Goal: Transaction & Acquisition: Purchase product/service

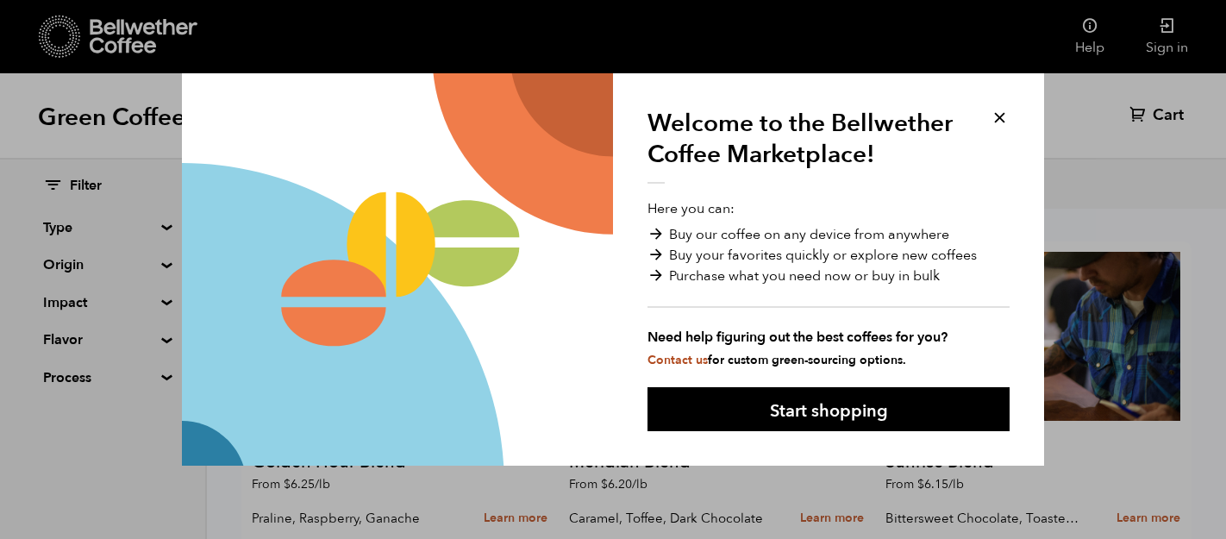
click at [998, 116] on button at bounding box center [999, 118] width 20 height 20
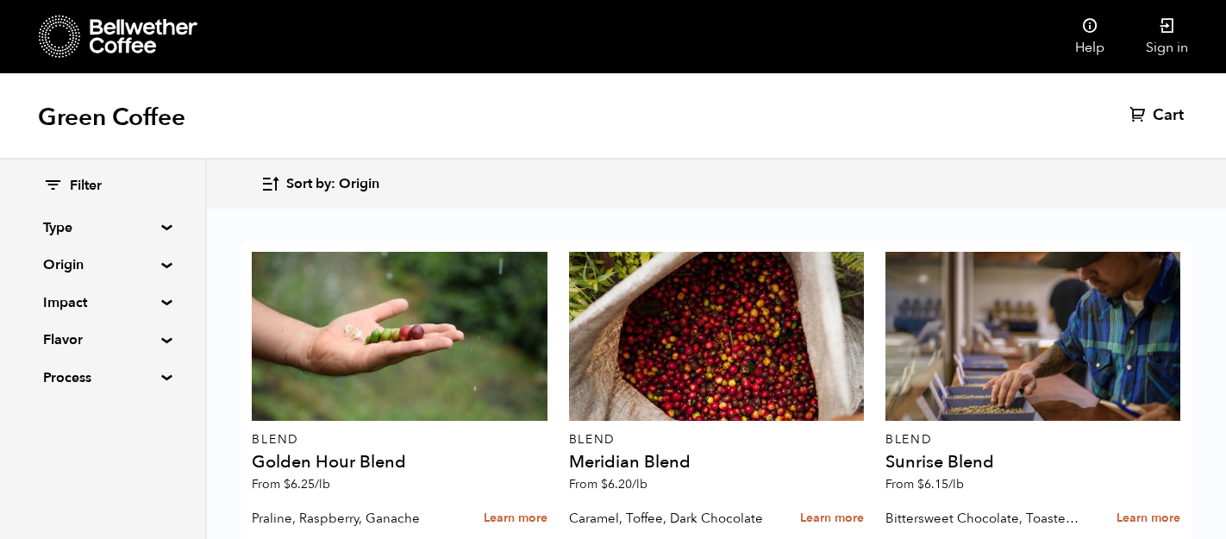
scroll to position [1104, 0]
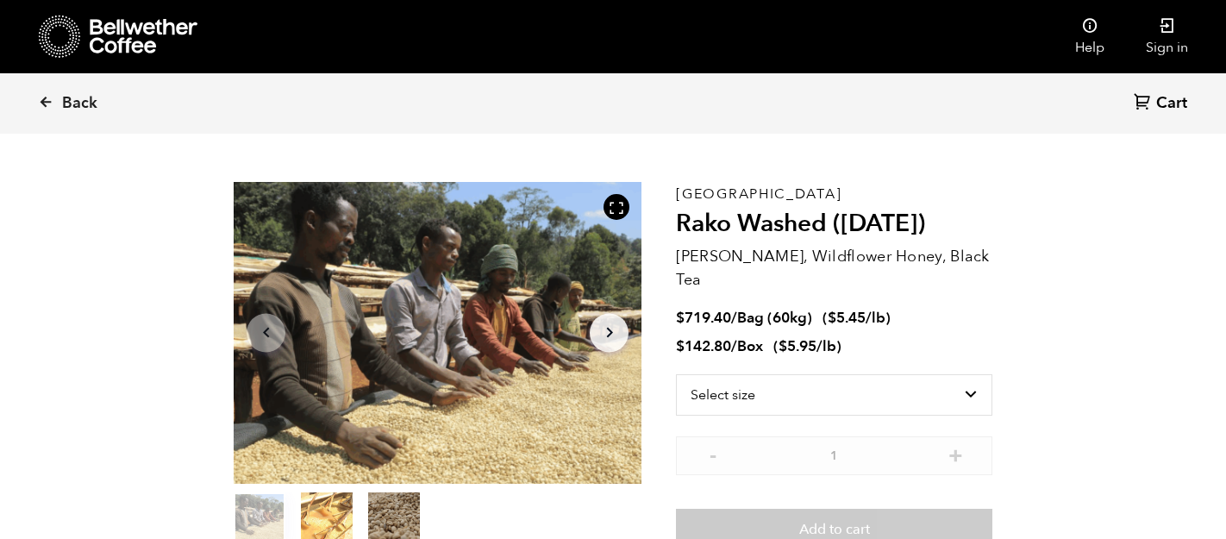
scroll to position [35, 0]
click at [912, 375] on select "Select size Bag (60kg) (132 lbs) Box (24 lbs)" at bounding box center [834, 395] width 316 height 41
click at [676, 375] on select "Select size Bag (60kg) (132 lbs) Box (24 lbs)" at bounding box center [834, 395] width 316 height 41
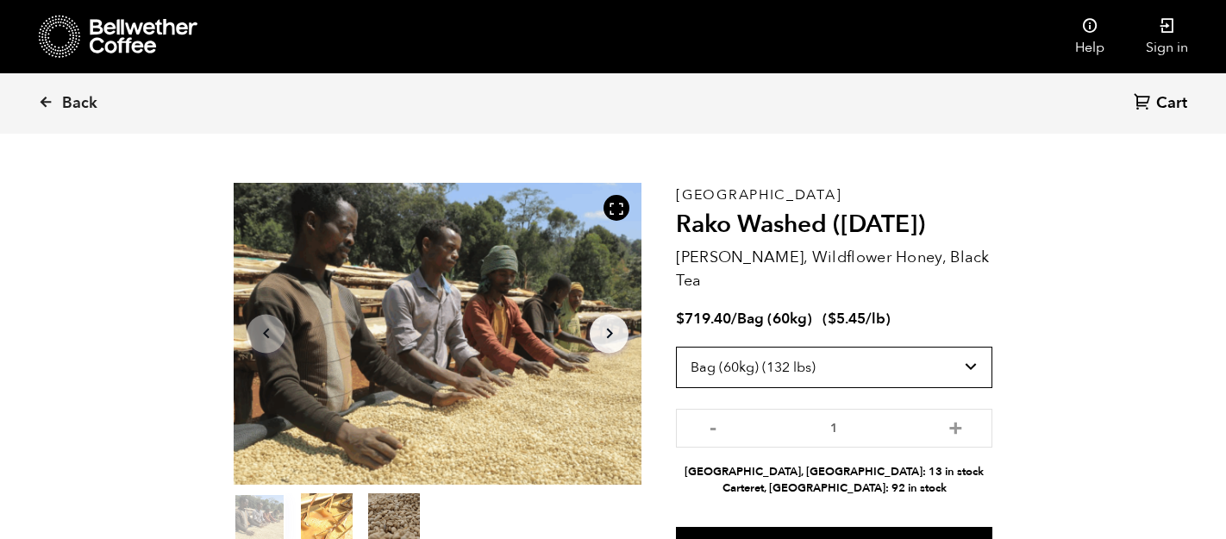
scroll to position [78, 0]
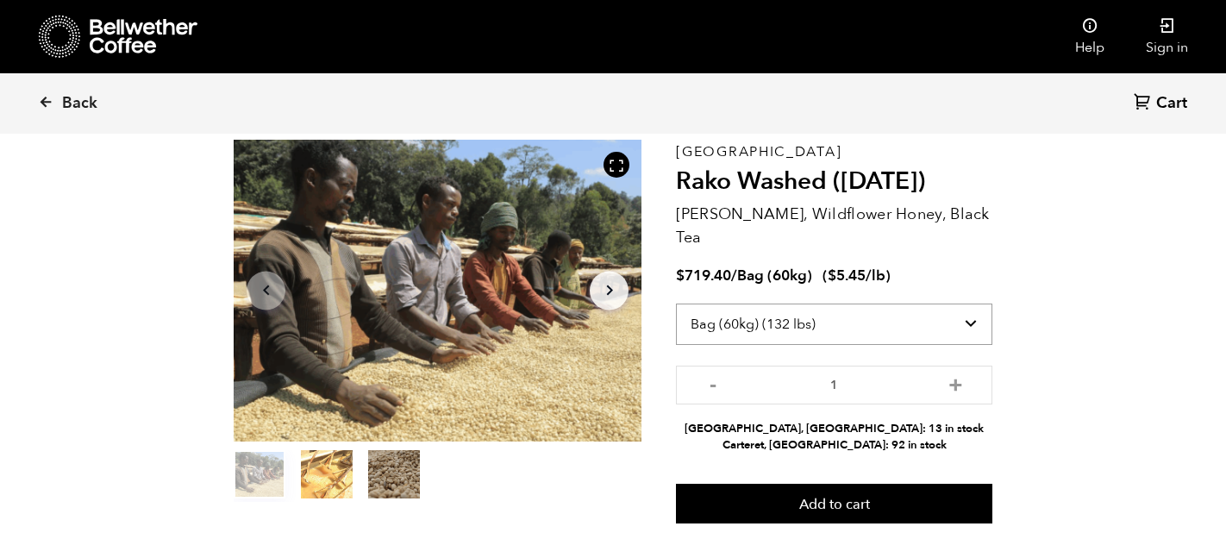
click at [843, 303] on select "Select size Bag (60kg) (132 lbs) Box (24 lbs)" at bounding box center [834, 323] width 316 height 41
click at [676, 303] on select "Select size Bag (60kg) (132 lbs) Box (24 lbs)" at bounding box center [834, 323] width 316 height 41
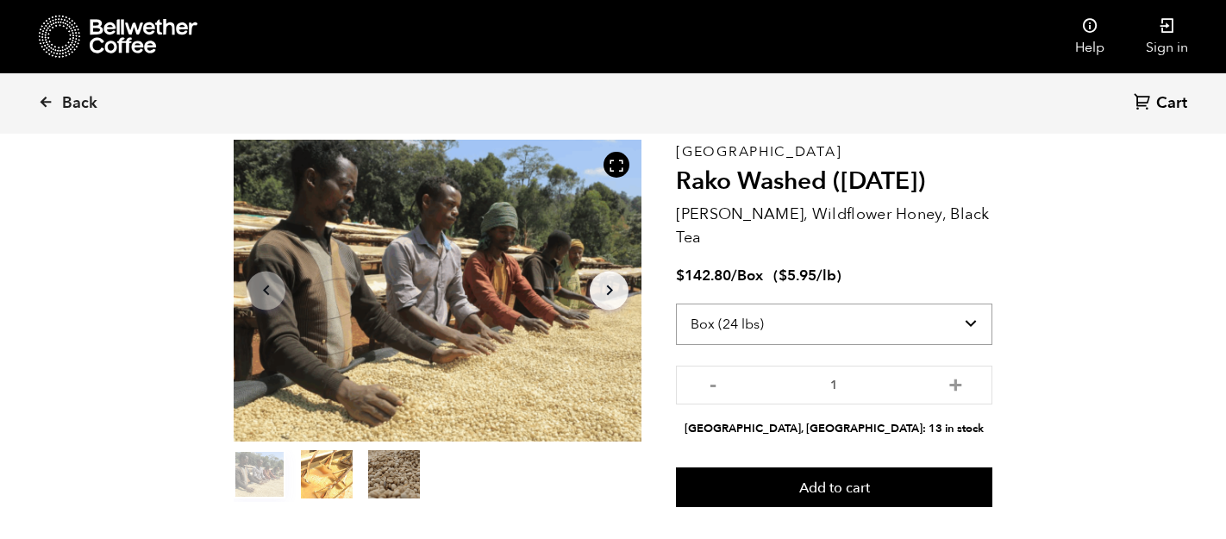
click at [854, 308] on select "Select size Bag (60kg) (132 lbs) Box (24 lbs)" at bounding box center [834, 323] width 316 height 41
select select "bag-3"
click at [676, 303] on select "Select size Bag (60kg) (132 lbs) Box (24 lbs)" at bounding box center [834, 323] width 316 height 41
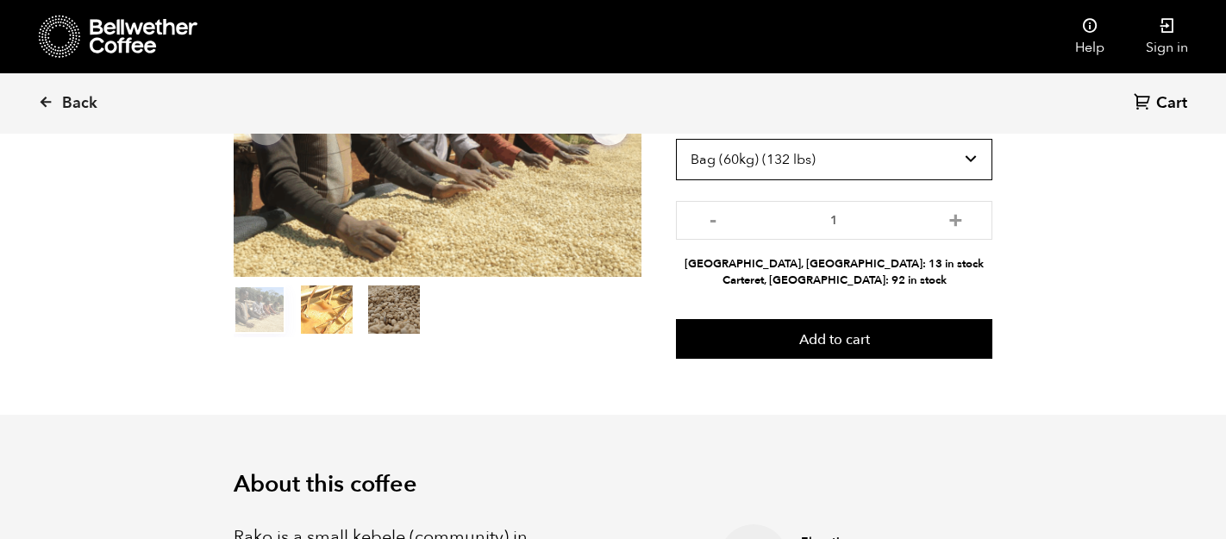
scroll to position [242, 0]
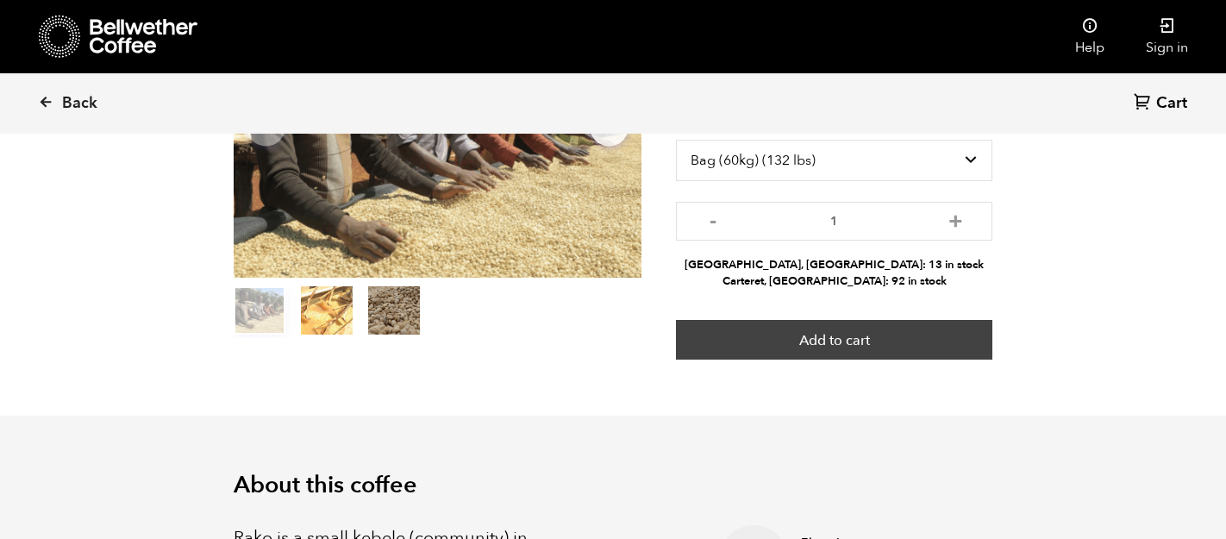
click at [872, 320] on button "Add to cart" at bounding box center [834, 340] width 316 height 40
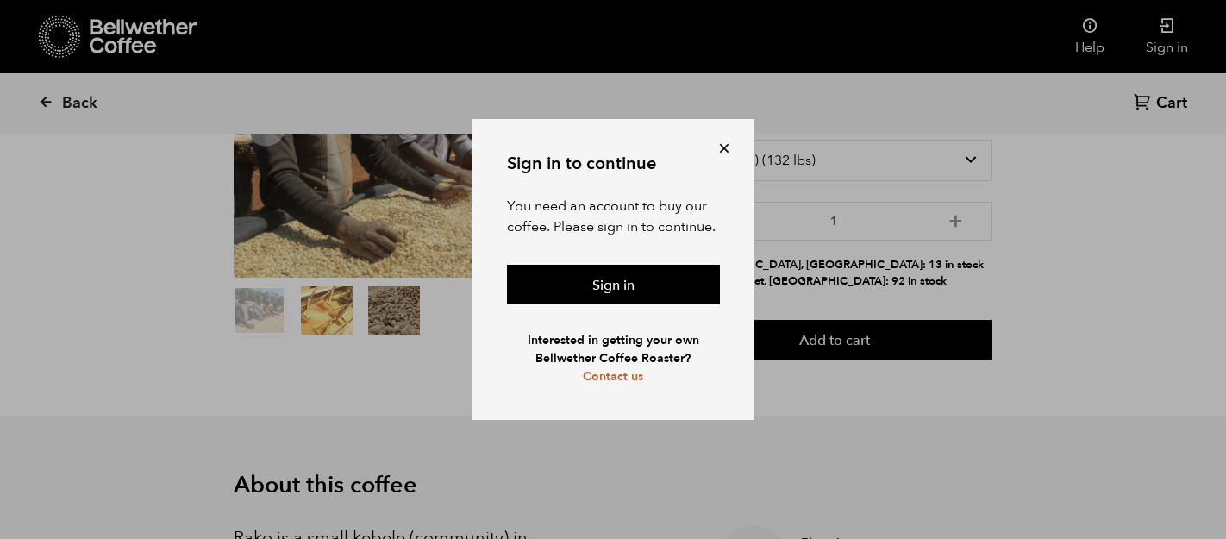
click at [716, 153] on button at bounding box center [723, 148] width 17 height 17
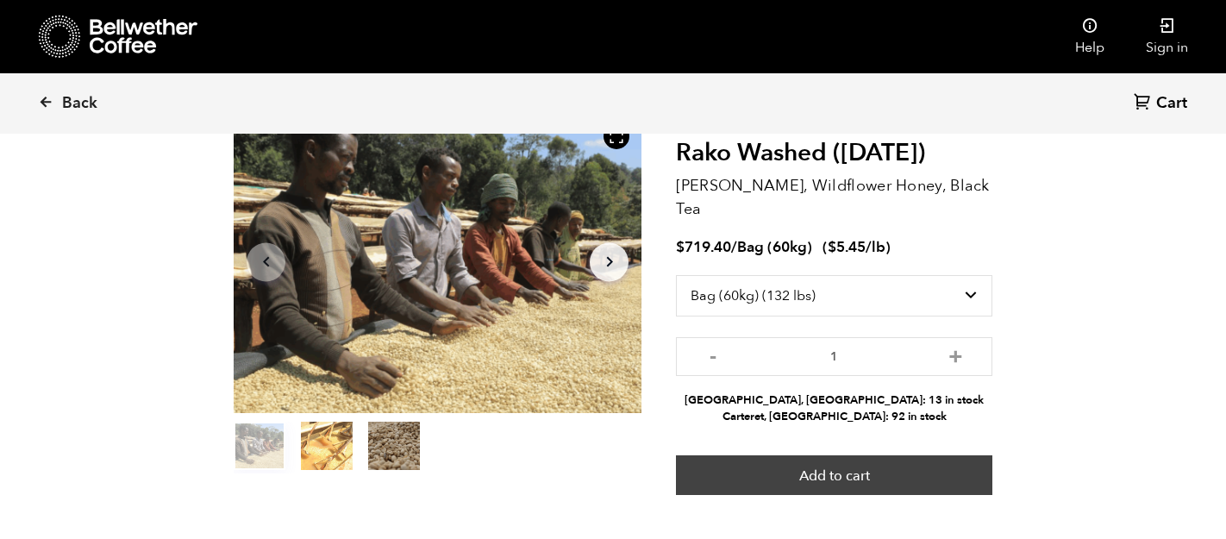
scroll to position [108, 0]
